Goal: Use online tool/utility: Utilize a website feature to perform a specific function

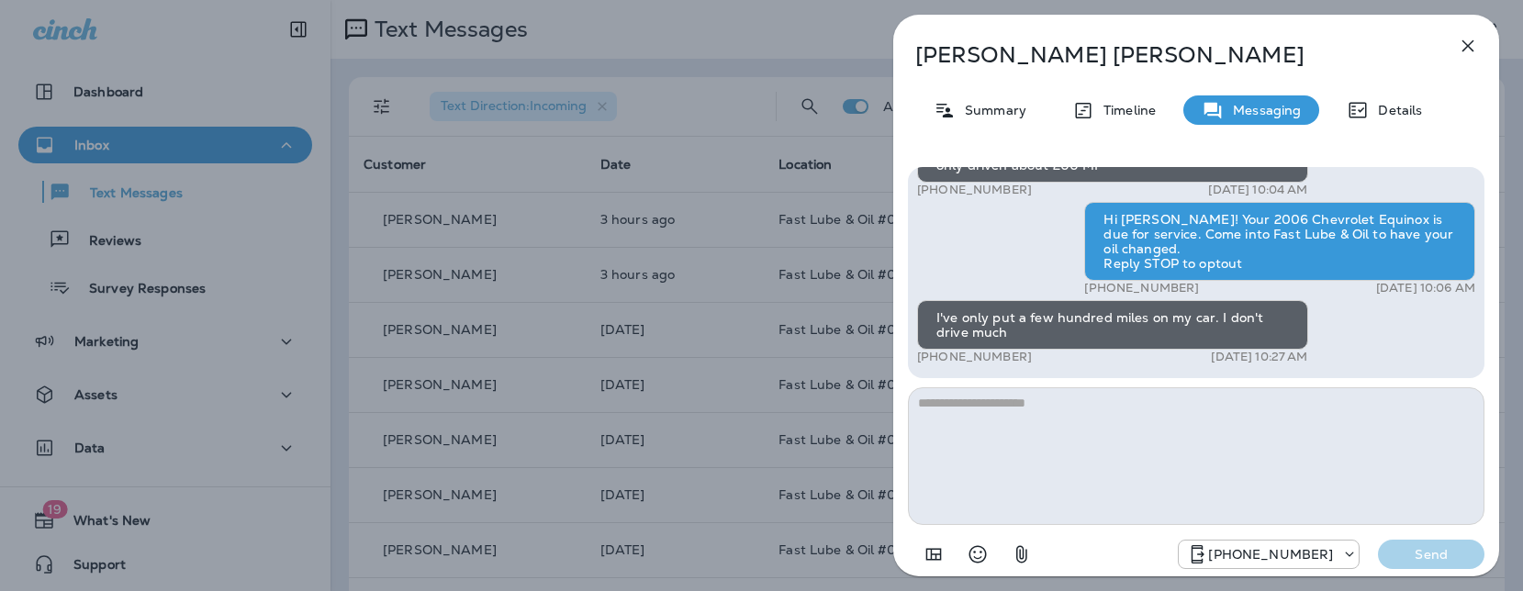
click at [572, 262] on div "[PERSON_NAME] Summary Timeline Messaging Details Hi [PERSON_NAME], your 2006 Ch…" at bounding box center [761, 295] width 1523 height 591
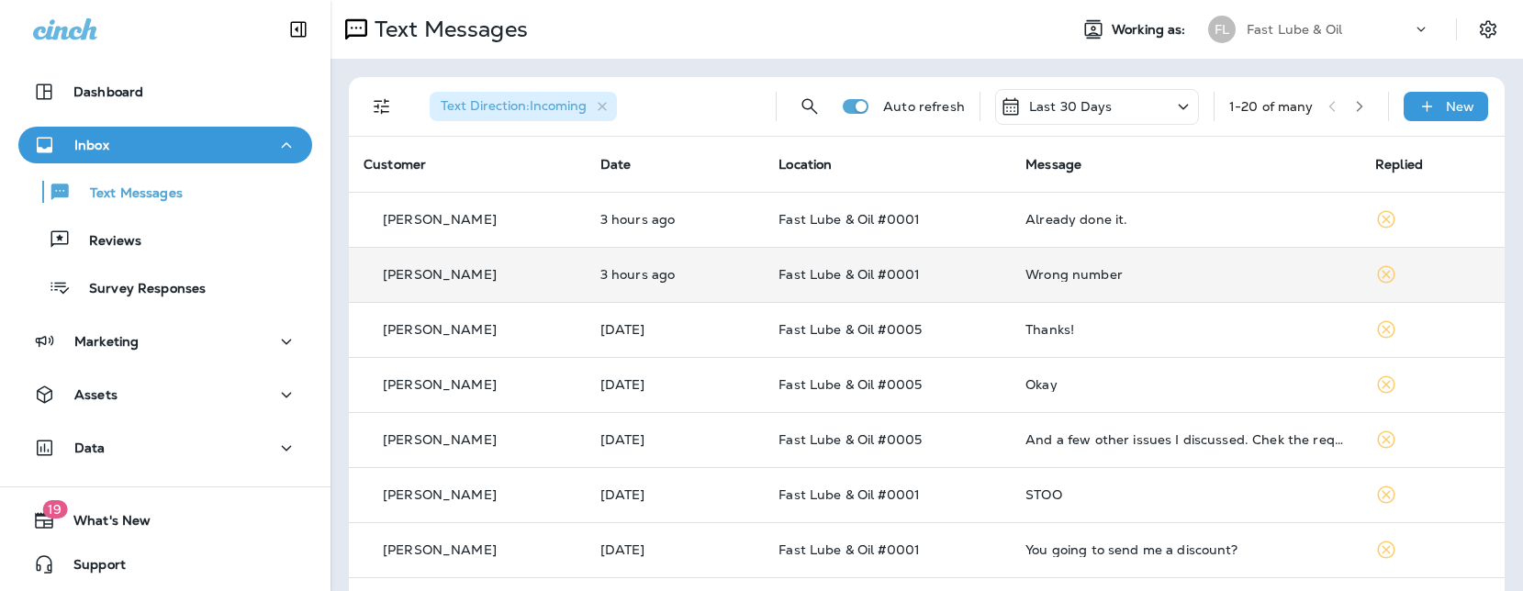
click at [761, 274] on td "3 hours ago" at bounding box center [675, 274] width 178 height 55
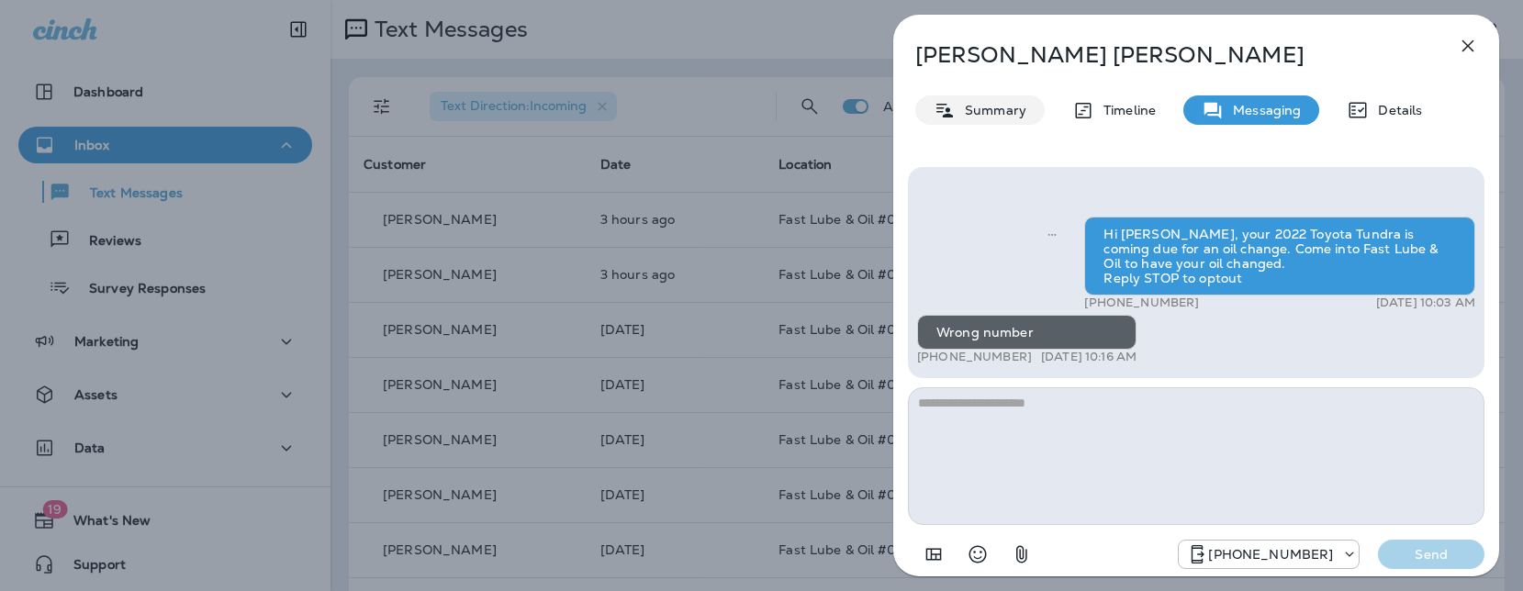
click at [981, 118] on p "Summary" at bounding box center [991, 110] width 71 height 15
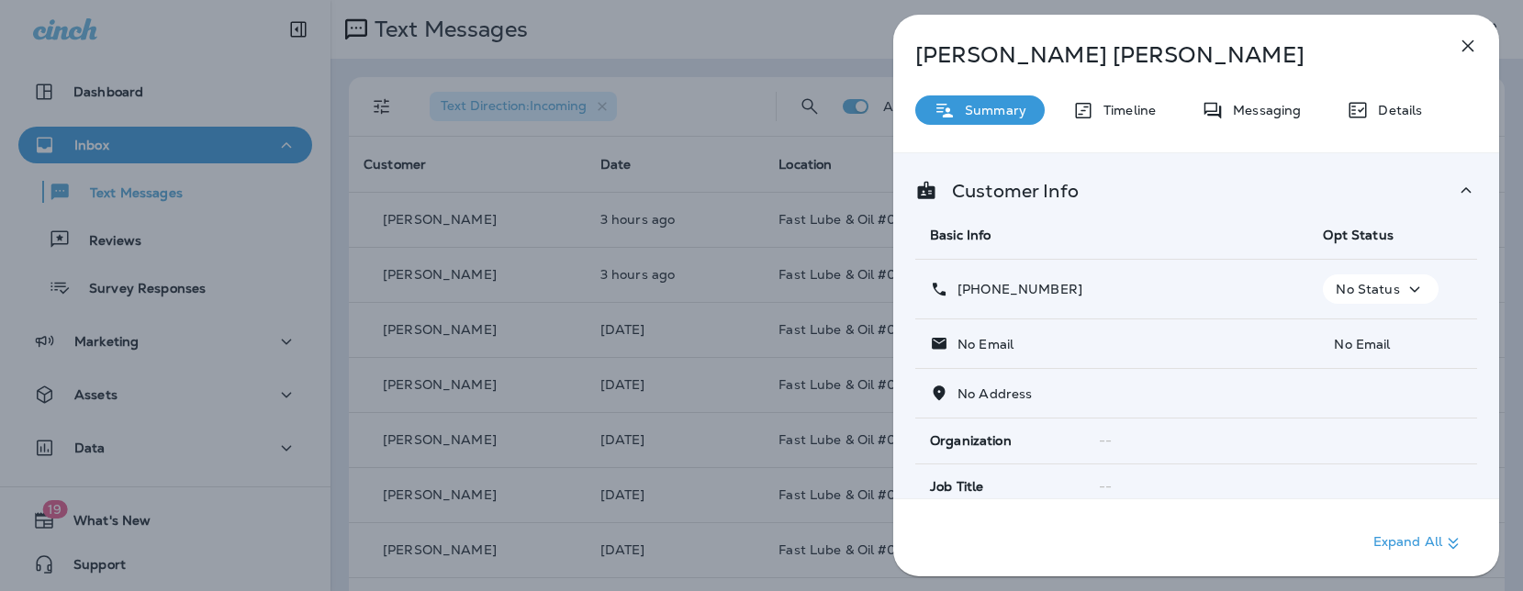
click at [1410, 289] on icon "button" at bounding box center [1415, 290] width 10 height 6
click at [1375, 328] on p "Opt out" at bounding box center [1368, 333] width 50 height 15
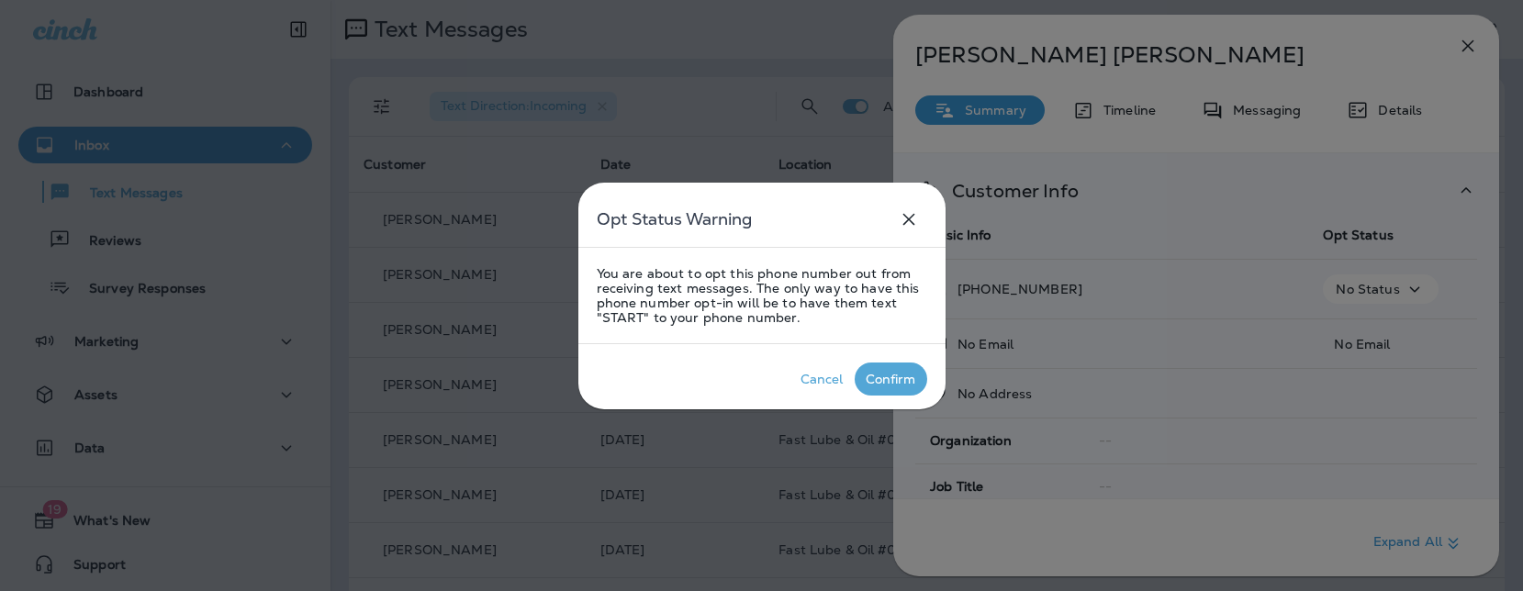
click at [898, 379] on div "Confirm" at bounding box center [891, 379] width 51 height 15
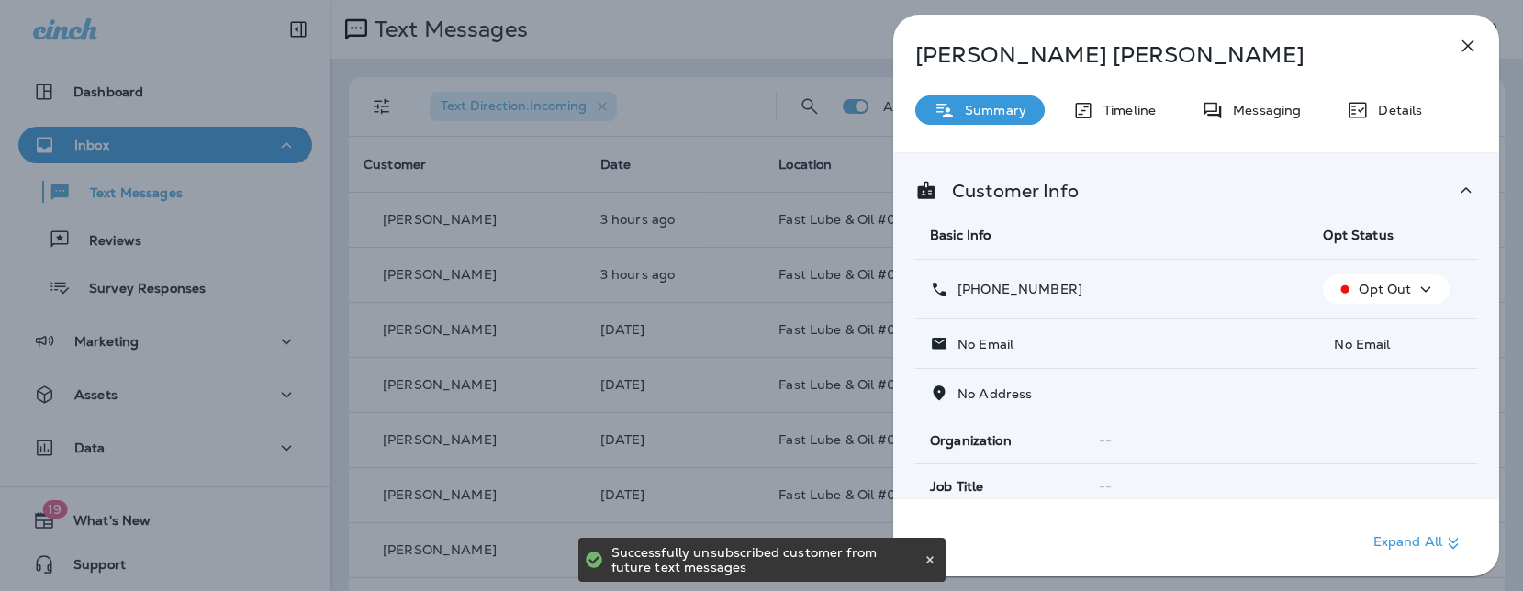
click at [727, 298] on div "[PERSON_NAME] Summary Timeline Messaging Details Customer Info Basic Info Opt S…" at bounding box center [761, 295] width 1523 height 591
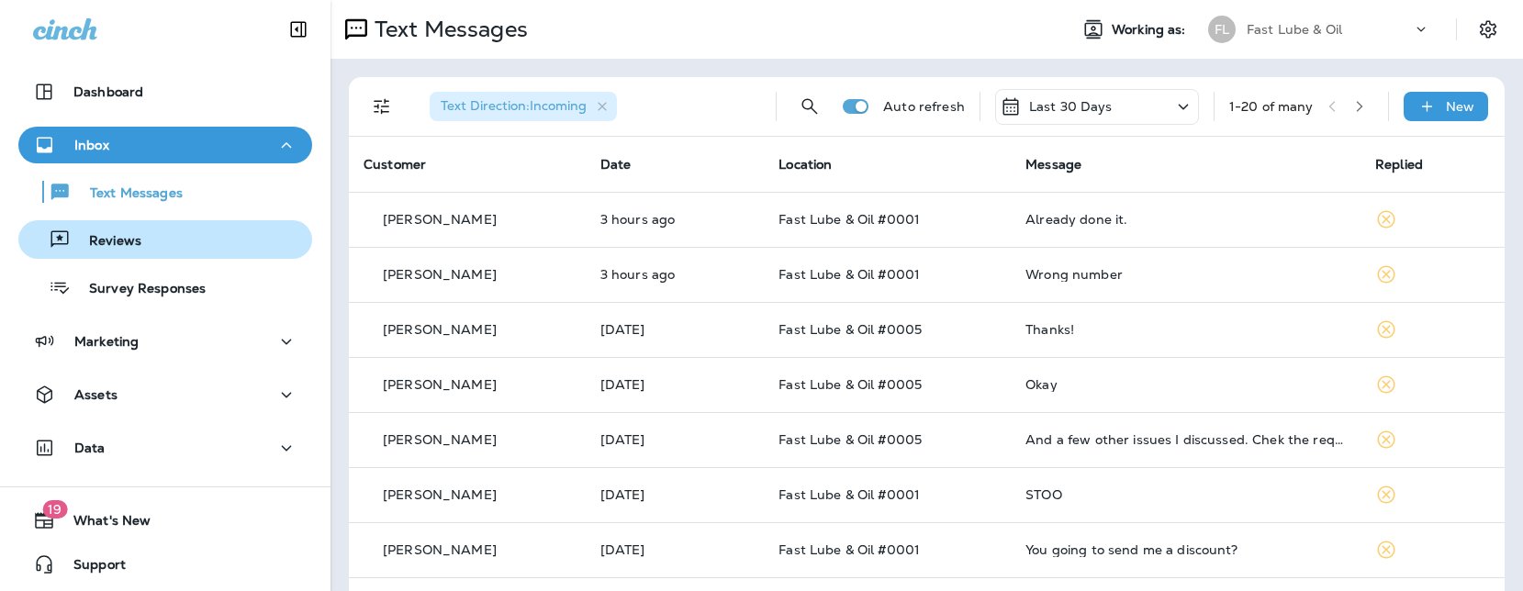
click at [100, 220] on button "Reviews" at bounding box center [165, 239] width 294 height 39
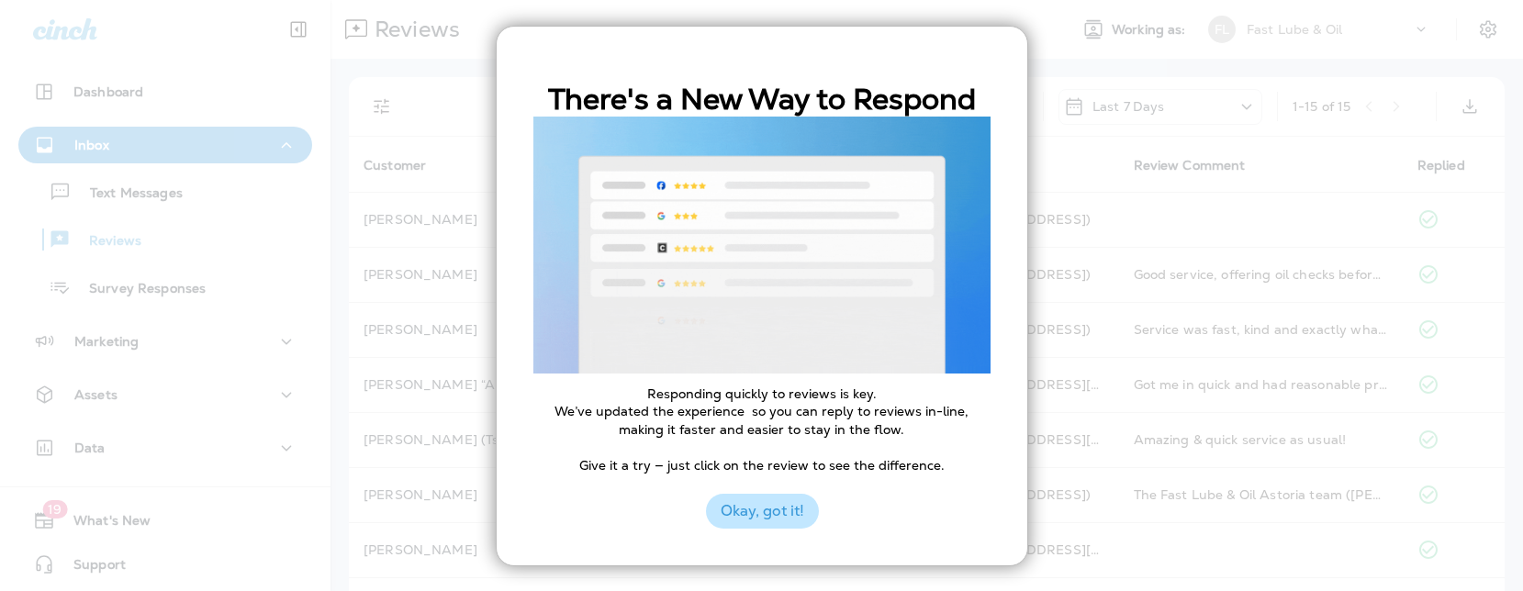
click at [773, 503] on button "Okay, got it!" at bounding box center [762, 511] width 113 height 35
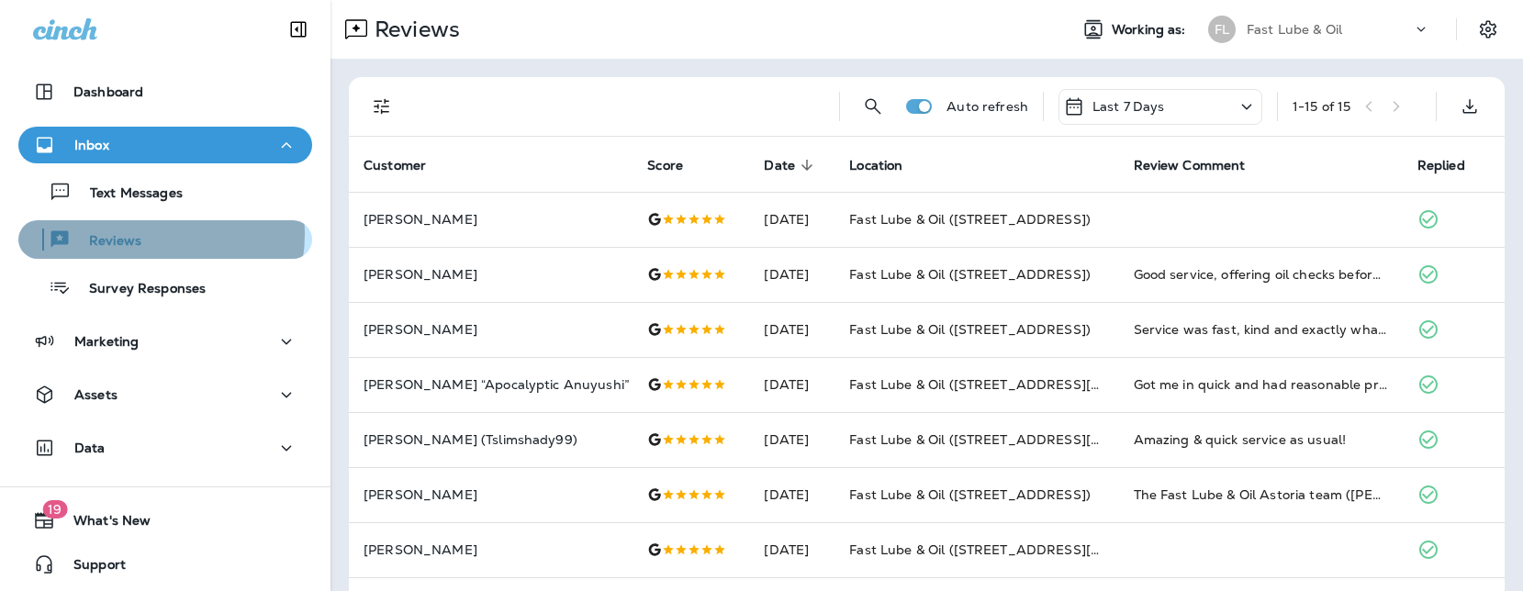
click at [143, 234] on div "Reviews" at bounding box center [165, 240] width 279 height 28
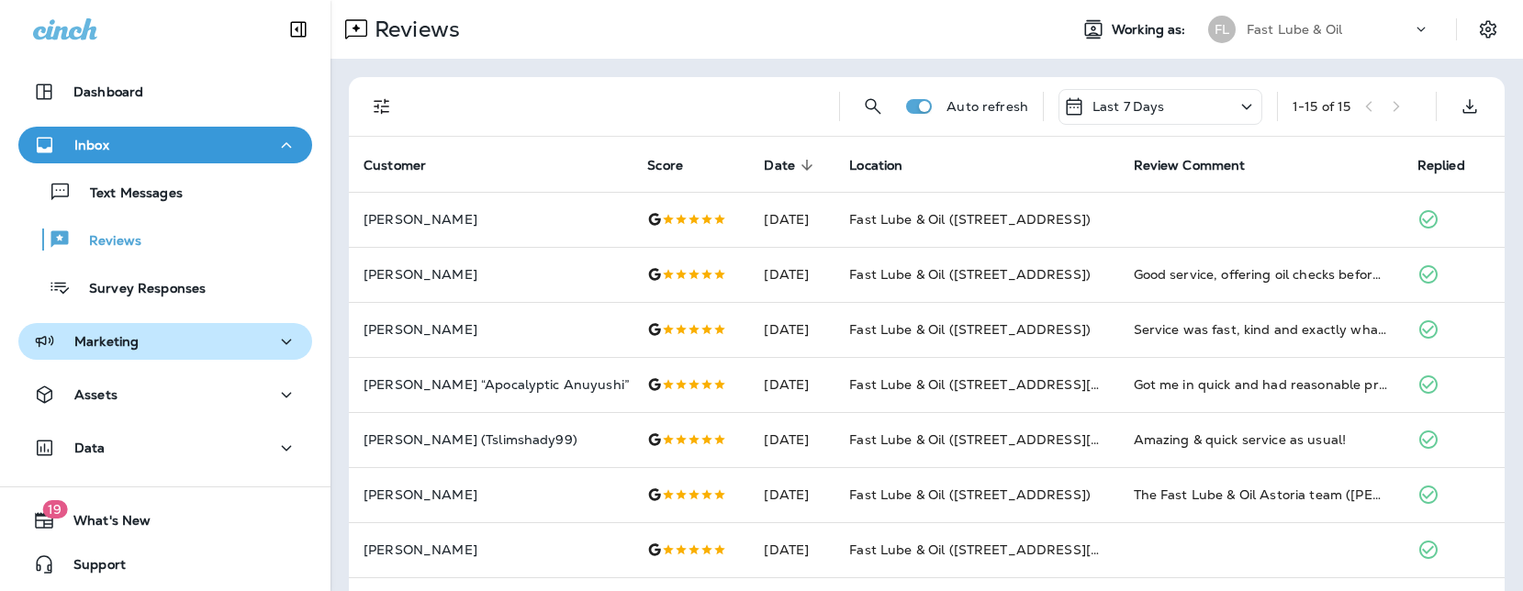
scroll to position [2, 0]
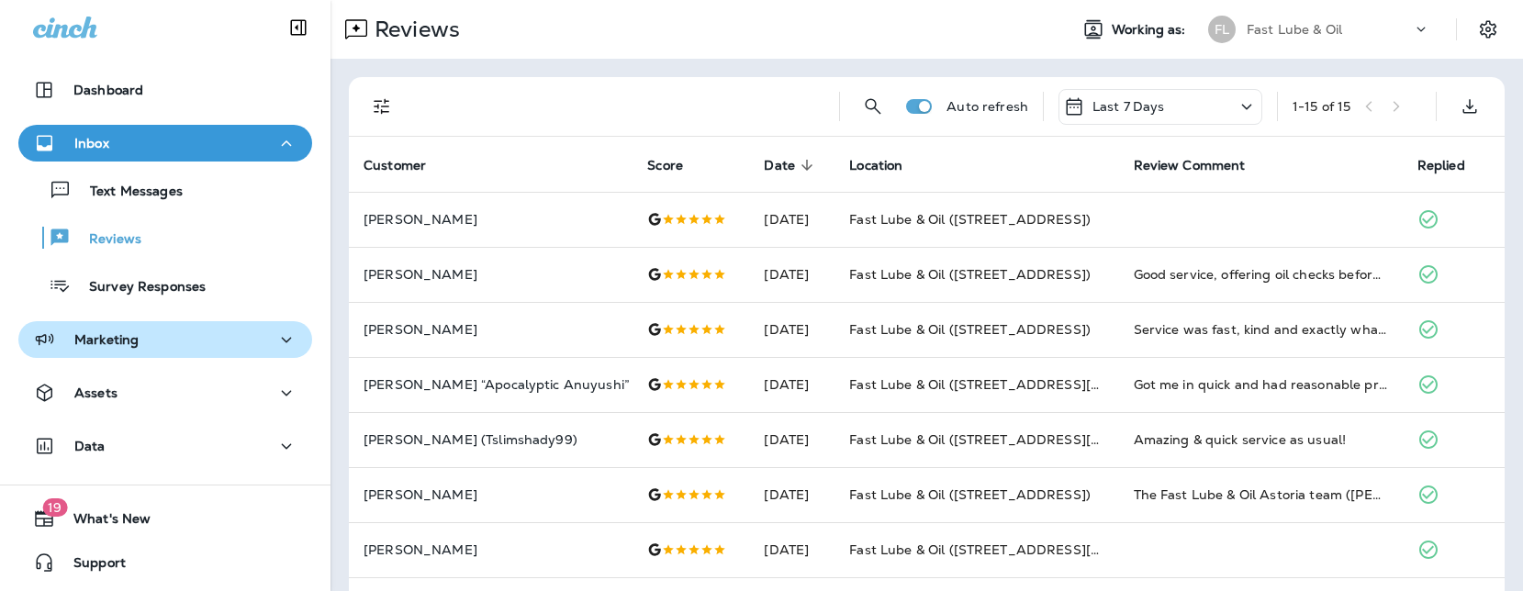
click at [185, 329] on div "Marketing" at bounding box center [165, 340] width 264 height 23
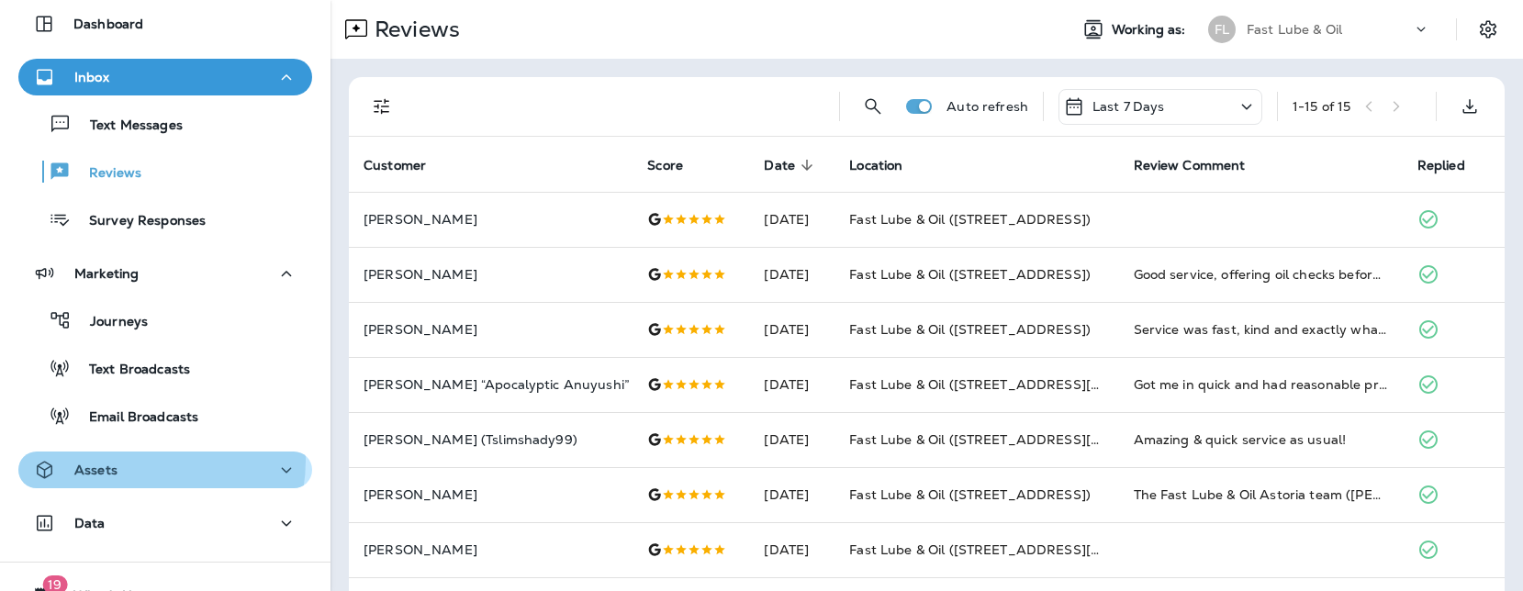
click at [129, 460] on div "Assets" at bounding box center [165, 470] width 264 height 23
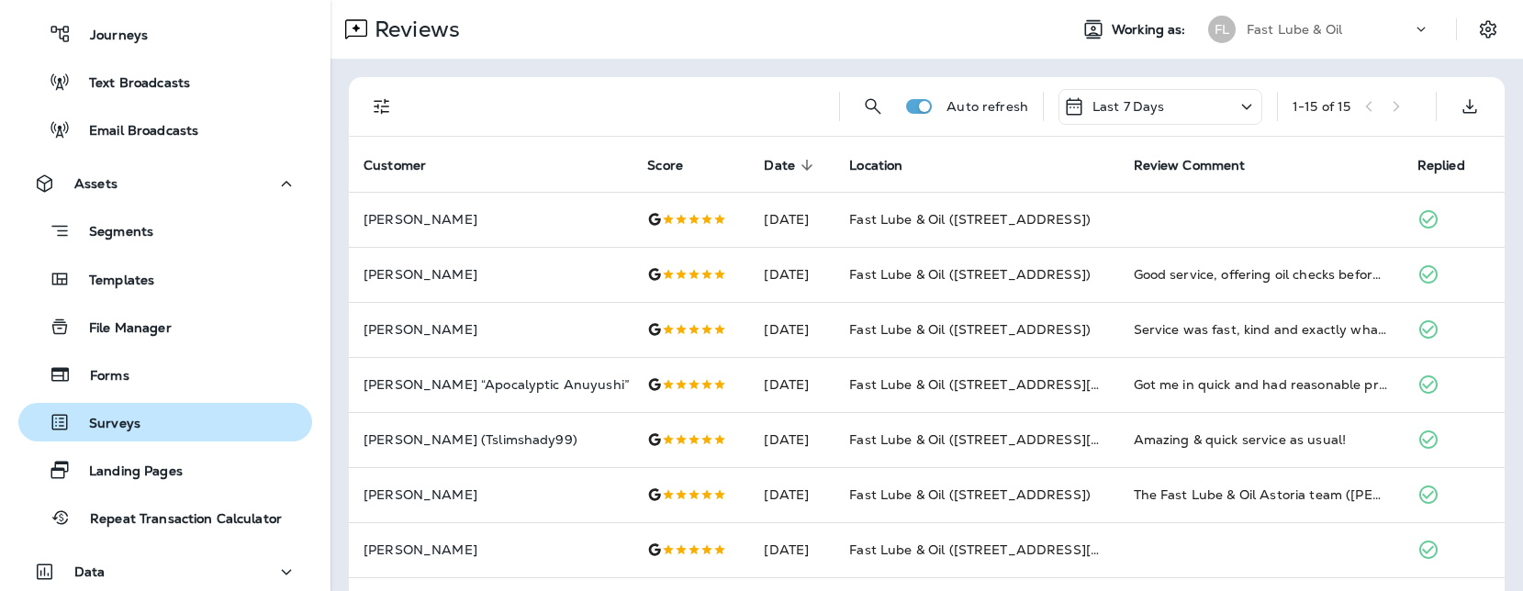
scroll to position [383, 0]
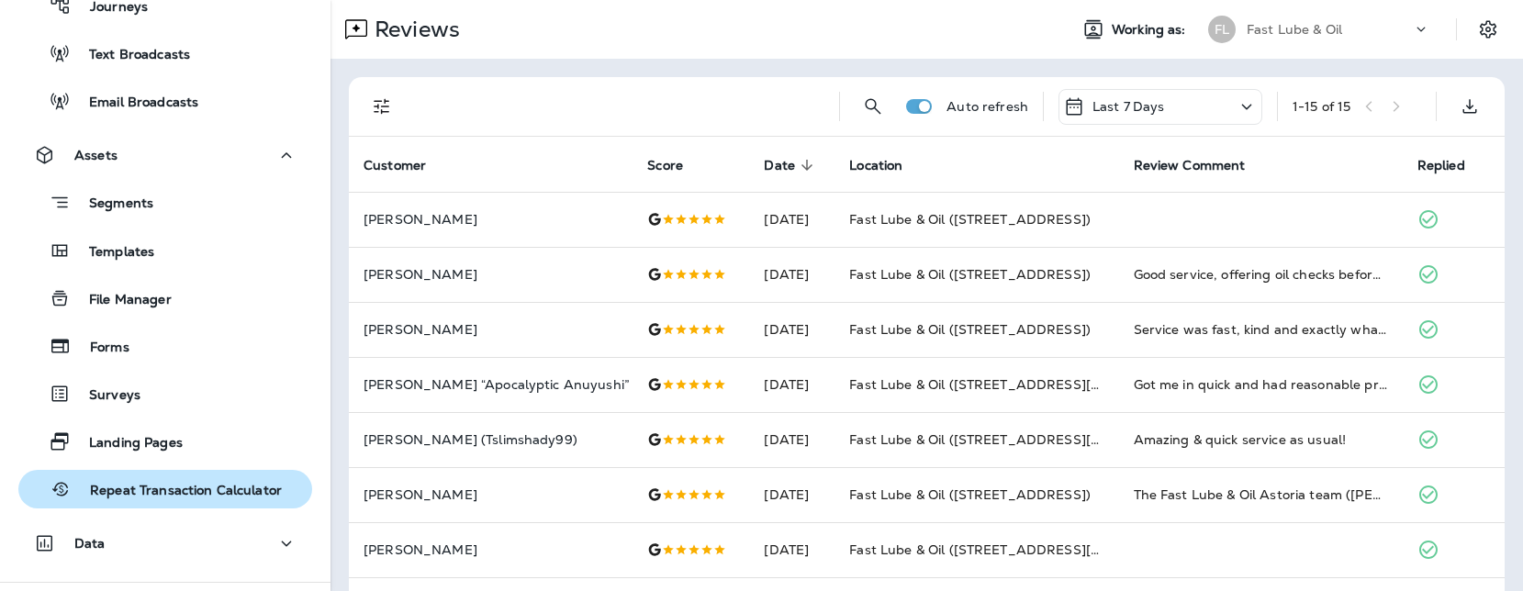
click at [140, 479] on div "Repeat Transaction Calculator" at bounding box center [154, 490] width 256 height 28
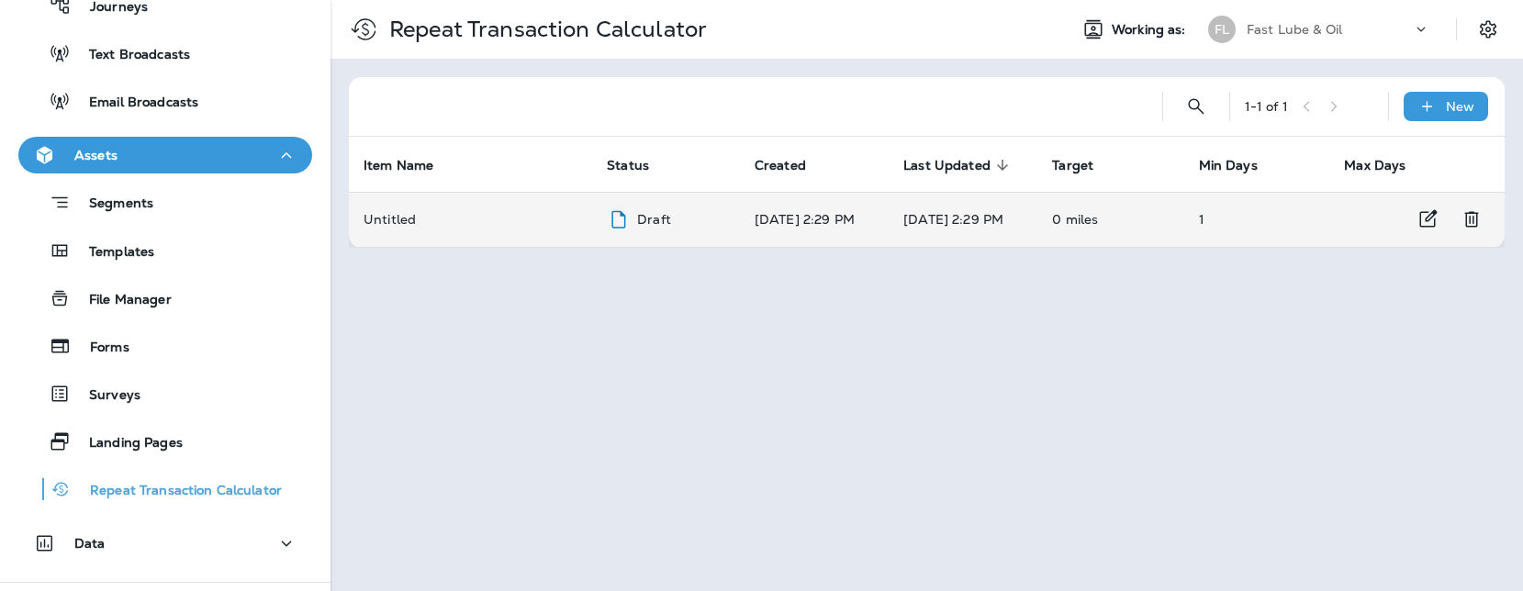
click at [546, 236] on td "Untitled" at bounding box center [470, 219] width 243 height 55
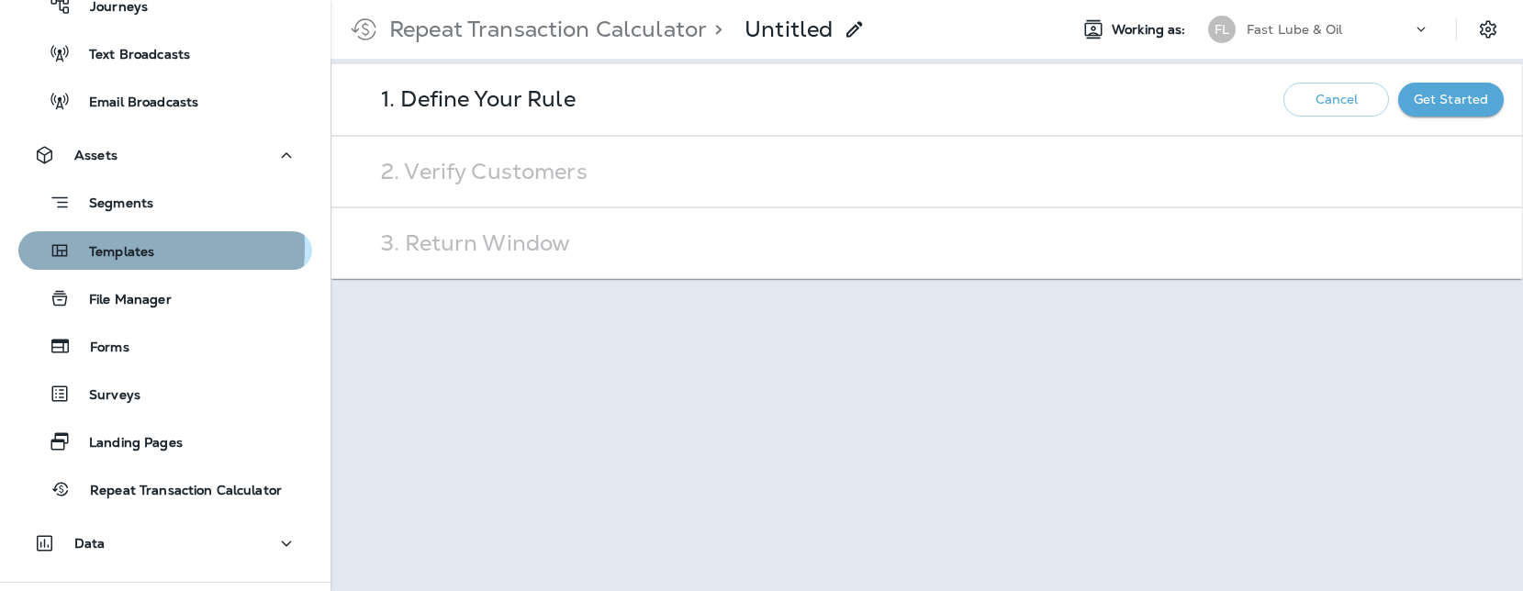
click at [125, 248] on p "Templates" at bounding box center [113, 252] width 84 height 17
